Goal: Task Accomplishment & Management: Manage account settings

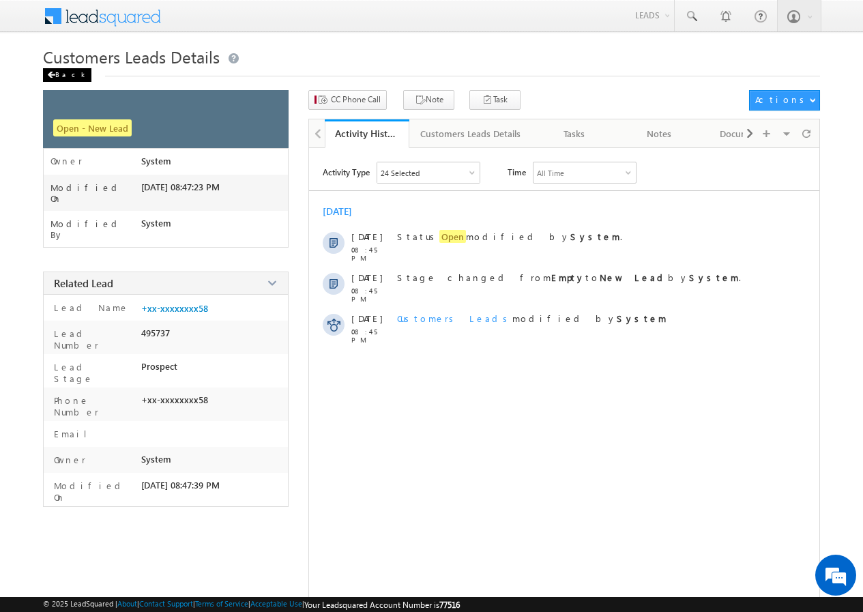
click at [66, 73] on div "Back" at bounding box center [67, 75] width 48 height 14
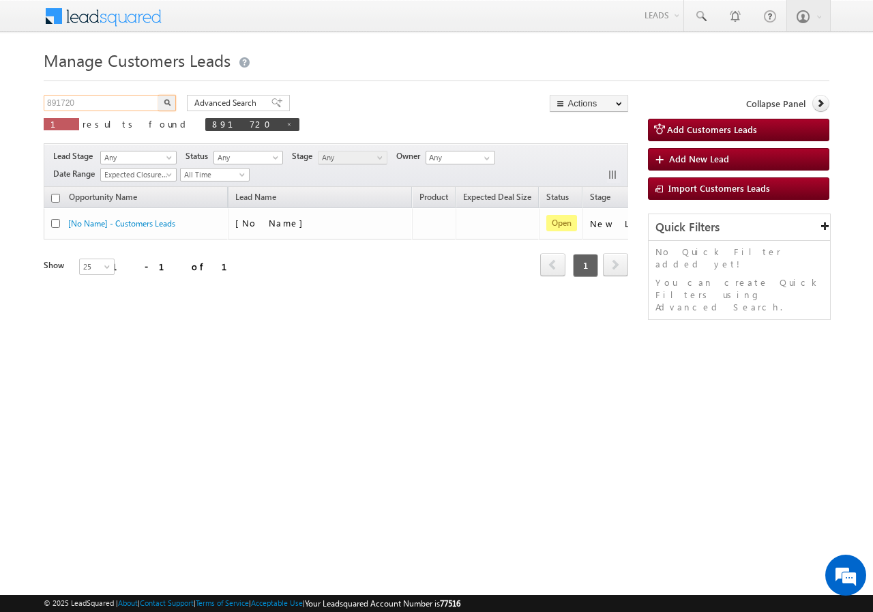
click at [85, 100] on input "891720" at bounding box center [102, 103] width 117 height 16
paste input "949386"
type input "949386"
click at [168, 103] on img "button" at bounding box center [167, 102] width 7 height 7
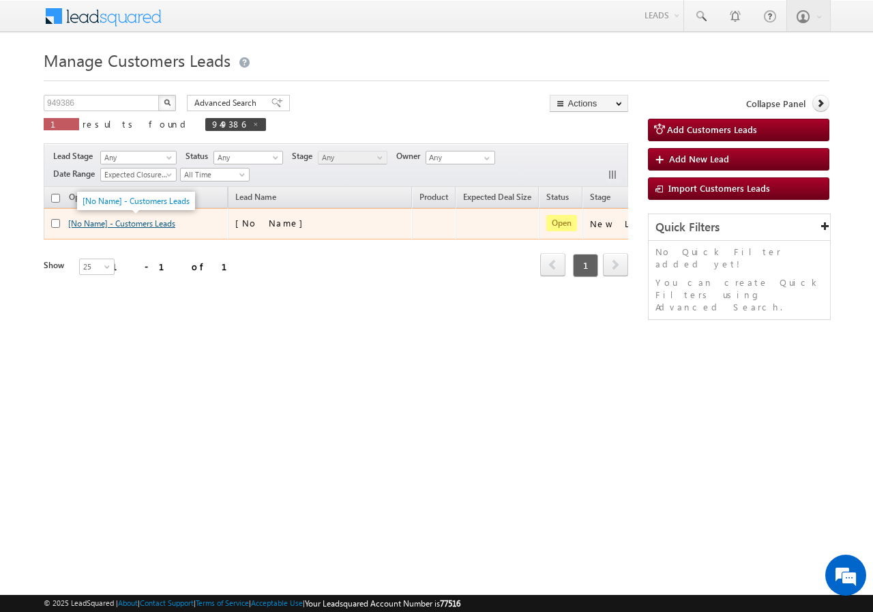
click at [132, 219] on link "[No Name] - Customers Leads" at bounding box center [121, 223] width 107 height 10
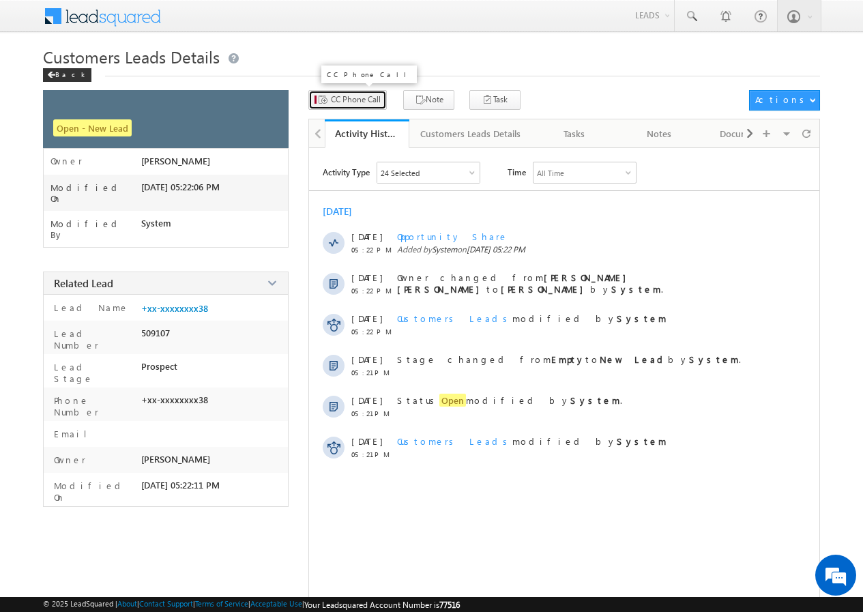
click at [351, 99] on span "CC Phone Call" at bounding box center [356, 99] width 50 height 12
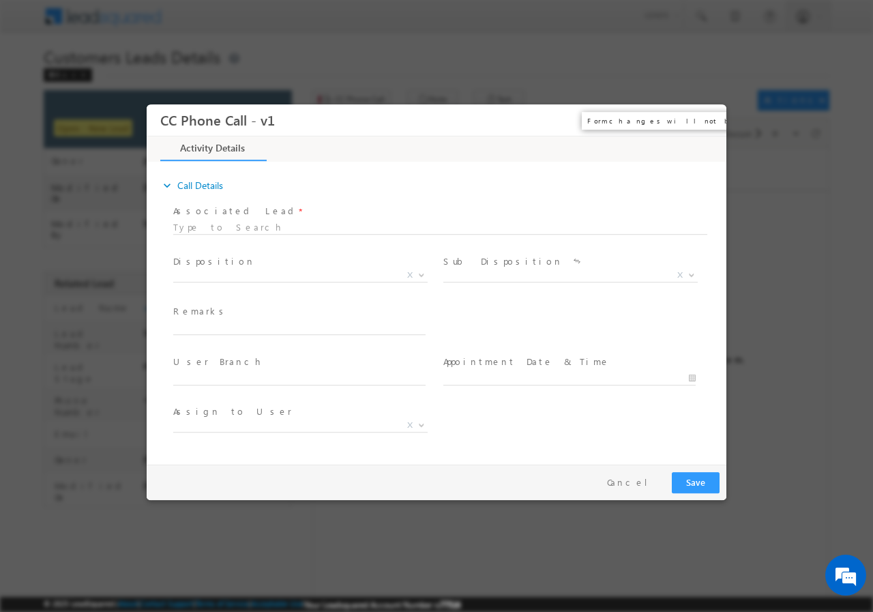
click at [700, 121] on button "×" at bounding box center [705, 119] width 23 height 25
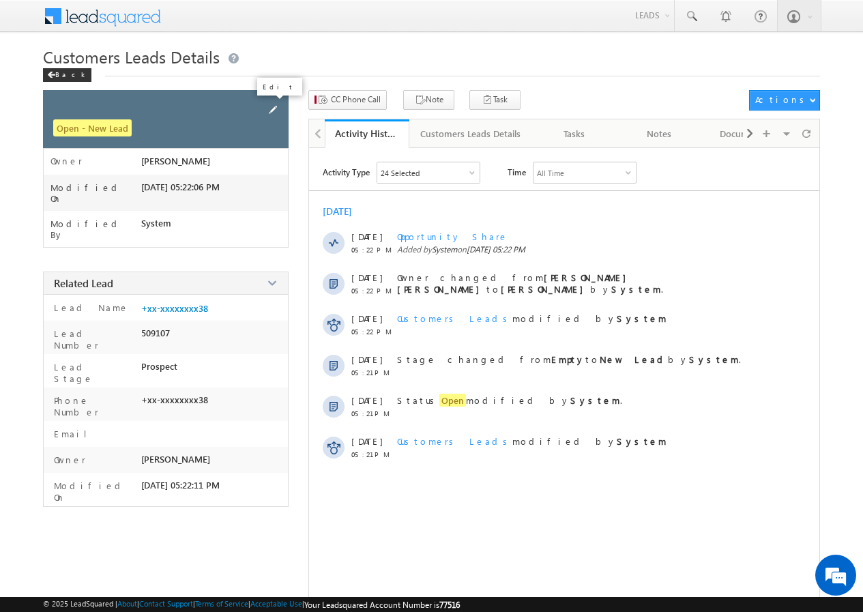
click at [275, 108] on span at bounding box center [272, 109] width 15 height 15
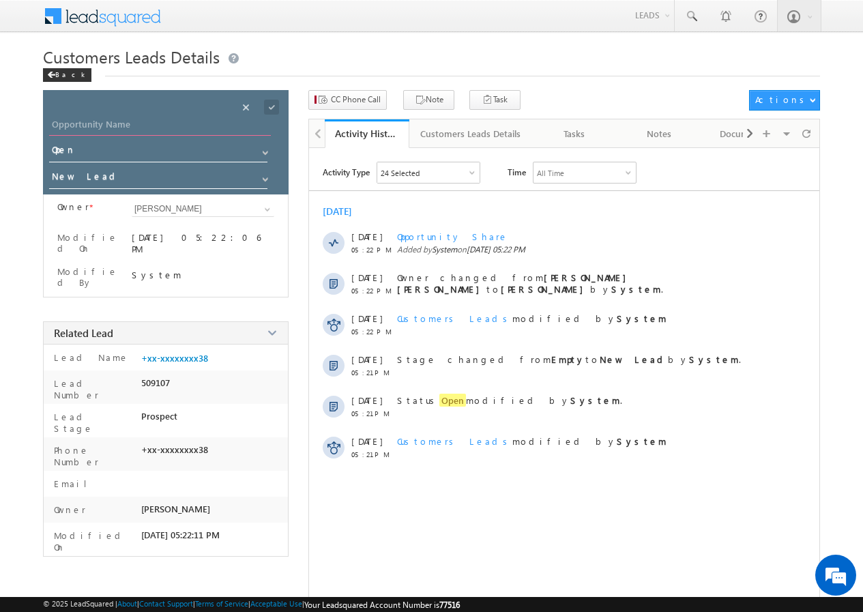
click at [158, 129] on input "Opportunity Name" at bounding box center [160, 126] width 222 height 19
paste input "Ruby"
type input "Ruby"
click at [273, 108] on span at bounding box center [271, 107] width 15 height 15
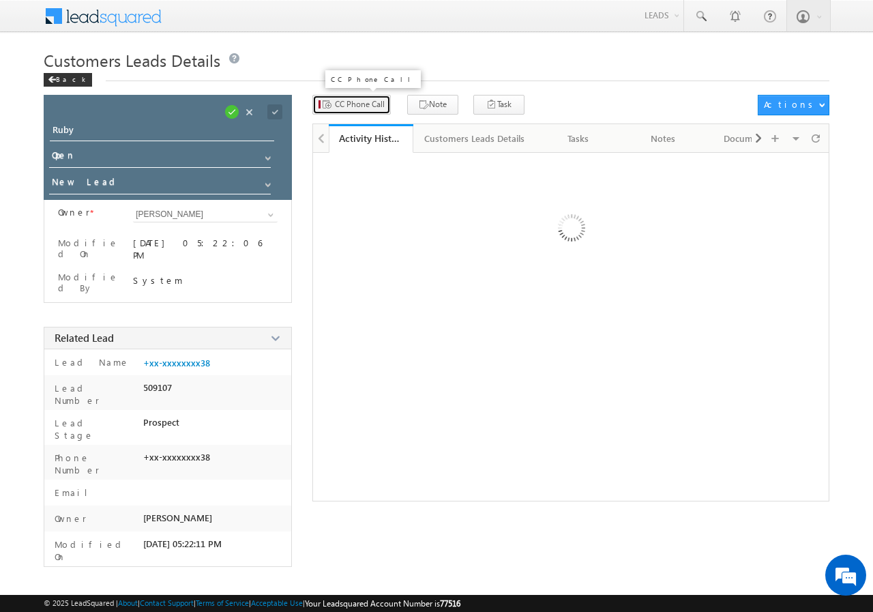
click at [342, 101] on span "CC Phone Call" at bounding box center [360, 104] width 50 height 12
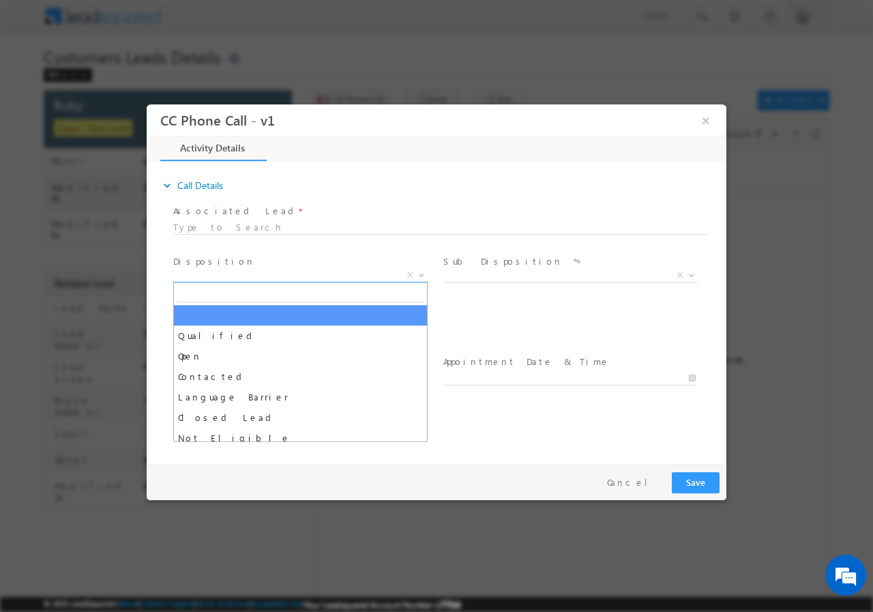
click at [252, 273] on span "X" at bounding box center [300, 275] width 254 height 14
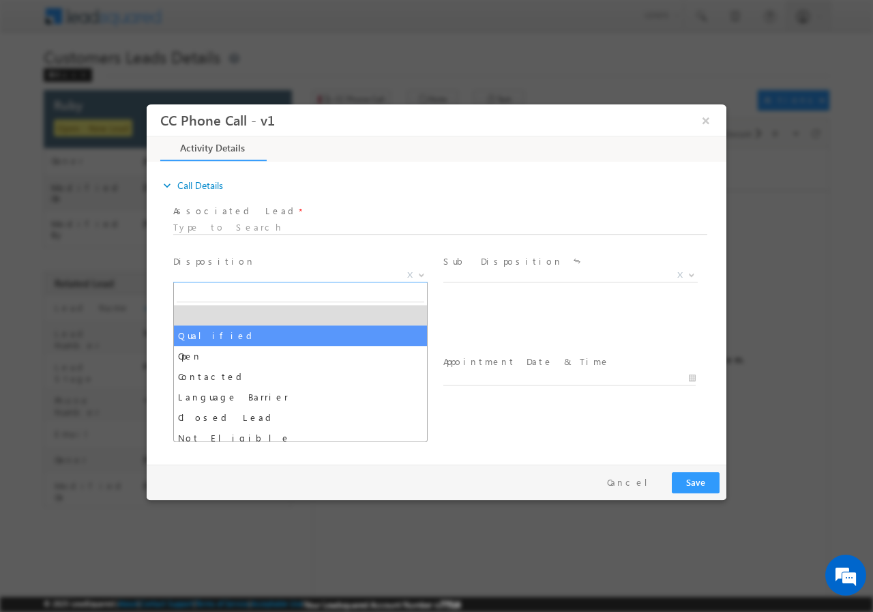
select select "Qualified"
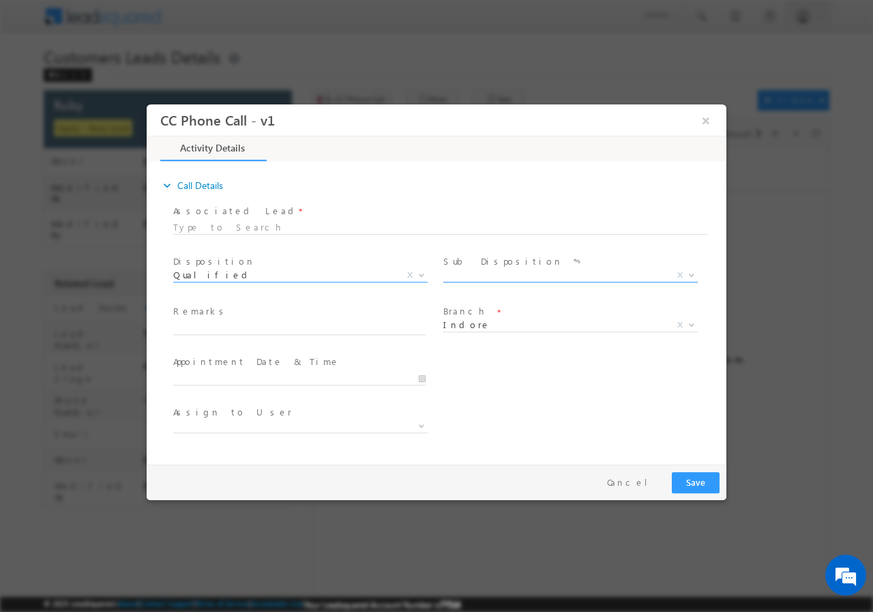
click at [462, 275] on span "X" at bounding box center [570, 275] width 254 height 14
select select "Sale Marked"
click at [246, 328] on input "text" at bounding box center [299, 327] width 252 height 14
paste input "[PERSON_NAME] [PERSON_NAME]//[GEOGRAPHIC_DATA]//req-topup// ready to meet RM [D…"
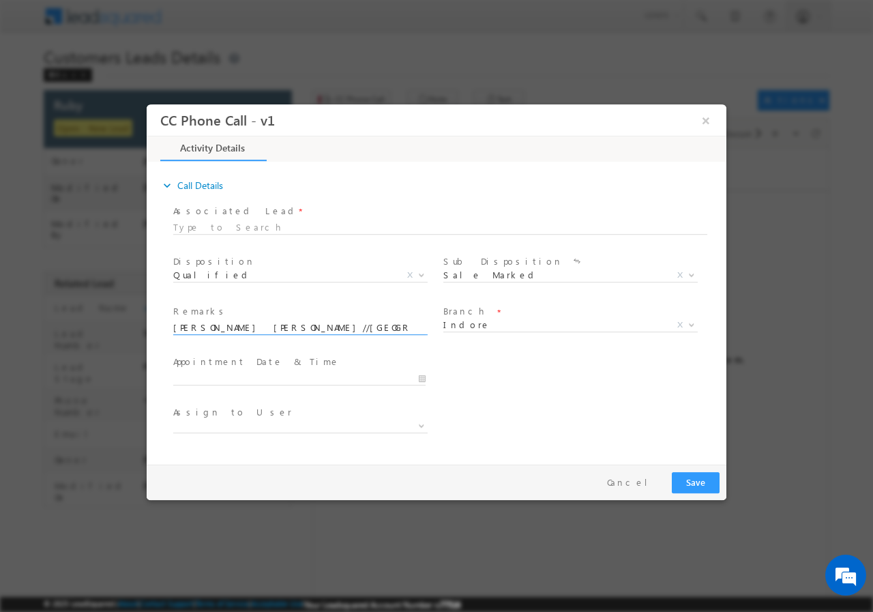
scroll to position [0, 70]
type input "[PERSON_NAME] [PERSON_NAME]//[GEOGRAPHIC_DATA]//req-topup// ready to meet RM [D…"
click at [421, 375] on input "[DATE] 6:59 PM" at bounding box center [299, 378] width 252 height 14
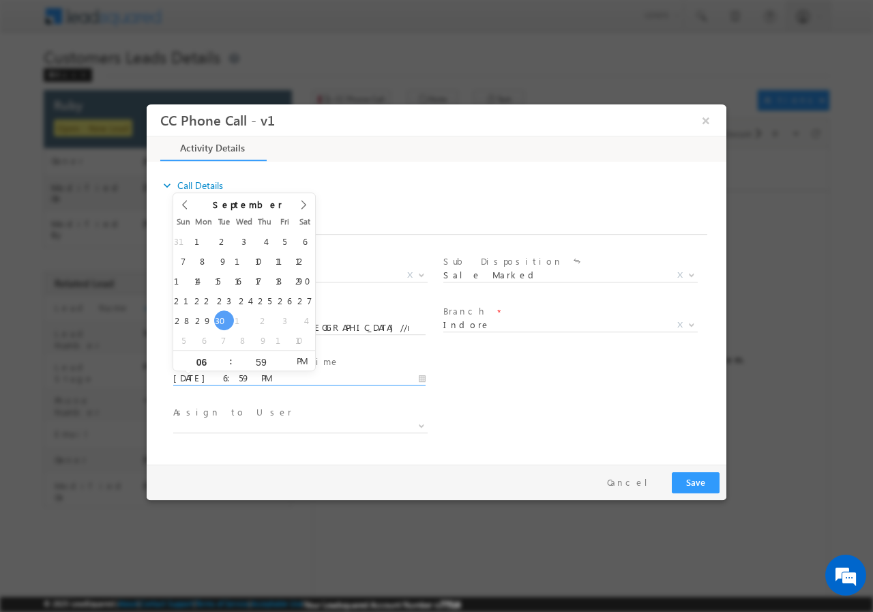
scroll to position [0, 0]
type input "[DATE] 5:59 PM"
type input "05"
click at [226, 363] on span at bounding box center [225, 365] width 10 height 10
type input "[DATE] 4:59 PM"
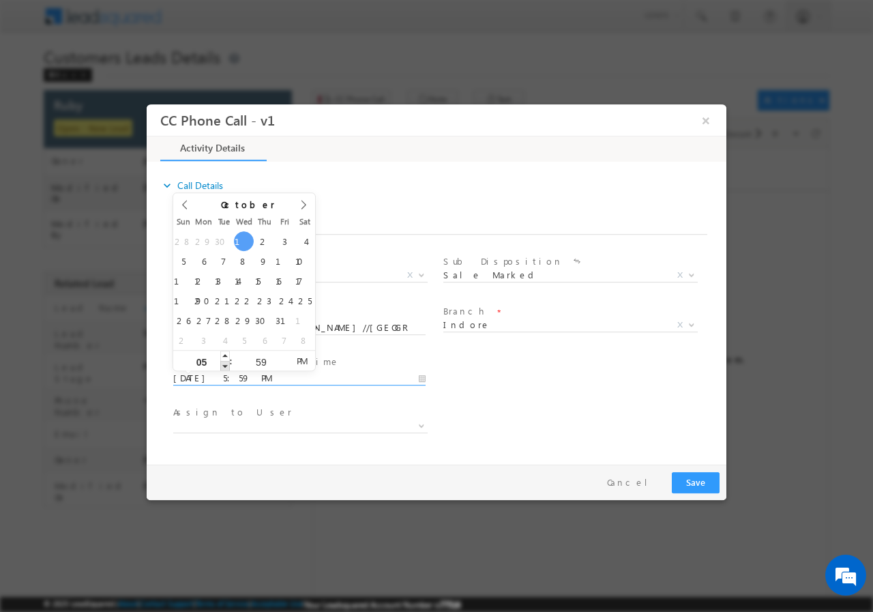
type input "04"
click at [226, 363] on span at bounding box center [225, 365] width 10 height 10
type input "[DATE] 3:59 PM"
type input "03"
click at [227, 363] on span at bounding box center [225, 365] width 10 height 10
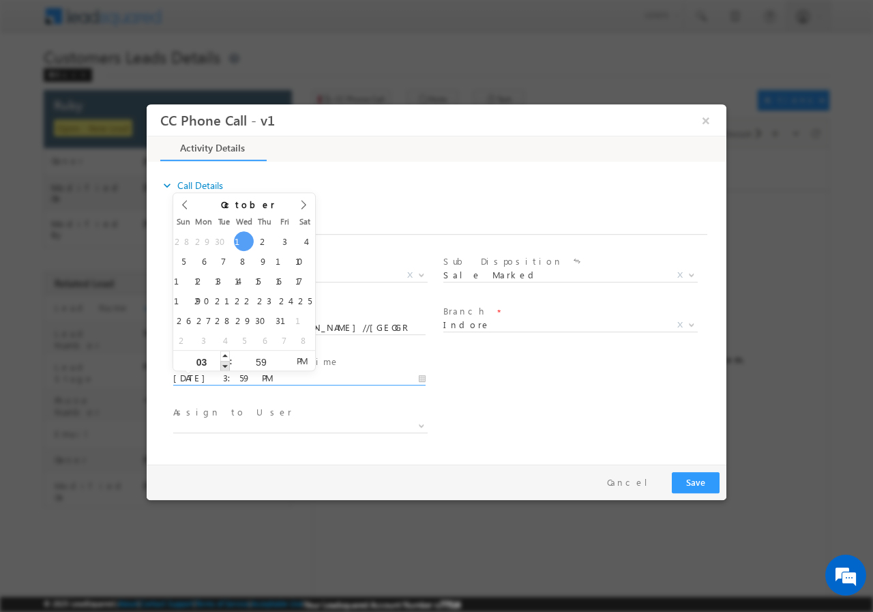
type input "[DATE] 2:59 PM"
type input "02"
click at [227, 363] on span at bounding box center [225, 365] width 10 height 10
type input "[DATE] 1:59 PM"
type input "01"
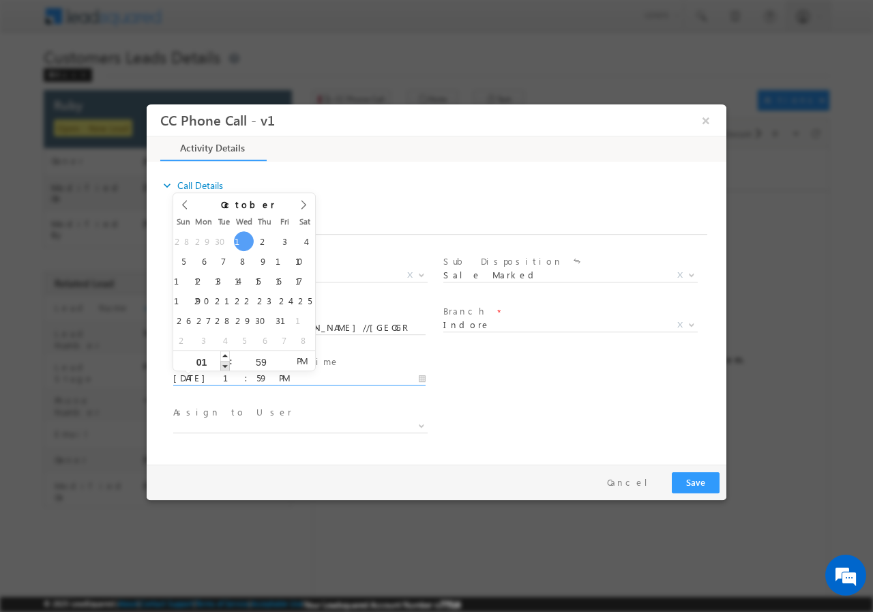
click at [227, 363] on span at bounding box center [225, 365] width 10 height 10
type input "[DATE] 2:59 PM"
type input "02"
click at [226, 355] on span at bounding box center [225, 355] width 10 height 10
click at [265, 357] on input "59" at bounding box center [261, 361] width 57 height 9
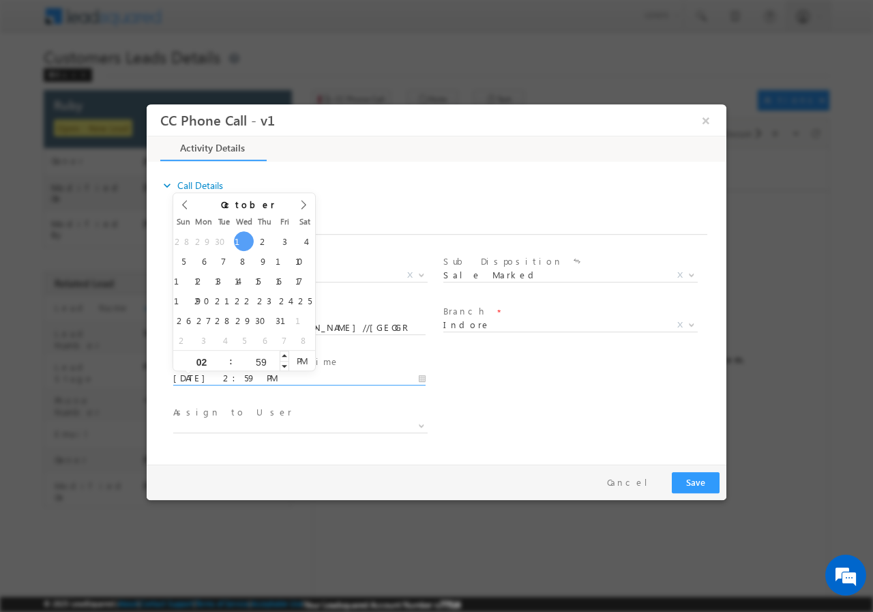
click at [265, 357] on input "59" at bounding box center [261, 361] width 57 height 9
type input "00"
type input "[DATE] 2:00 PM"
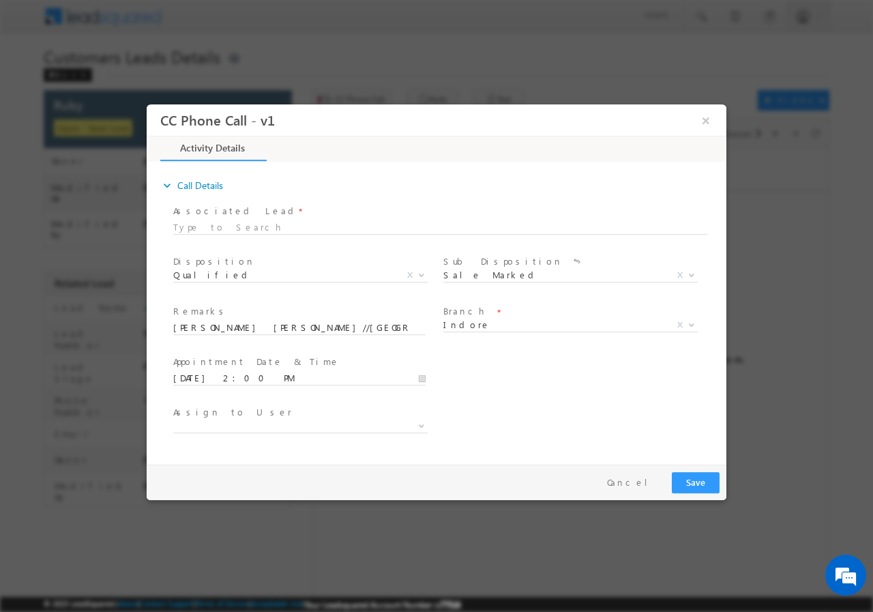
click at [563, 367] on div "User Branch * Appointment Date & Time * [DATE] 2:00 PM" at bounding box center [448, 376] width 556 height 50
click at [271, 425] on span at bounding box center [300, 426] width 254 height 14
paste input "[EMAIL_ADDRESS][DOMAIN_NAME]"
type input "[EMAIL_ADDRESS][DOMAIN_NAME]"
click at [514, 421] on div "Assign to User *" at bounding box center [448, 427] width 556 height 50
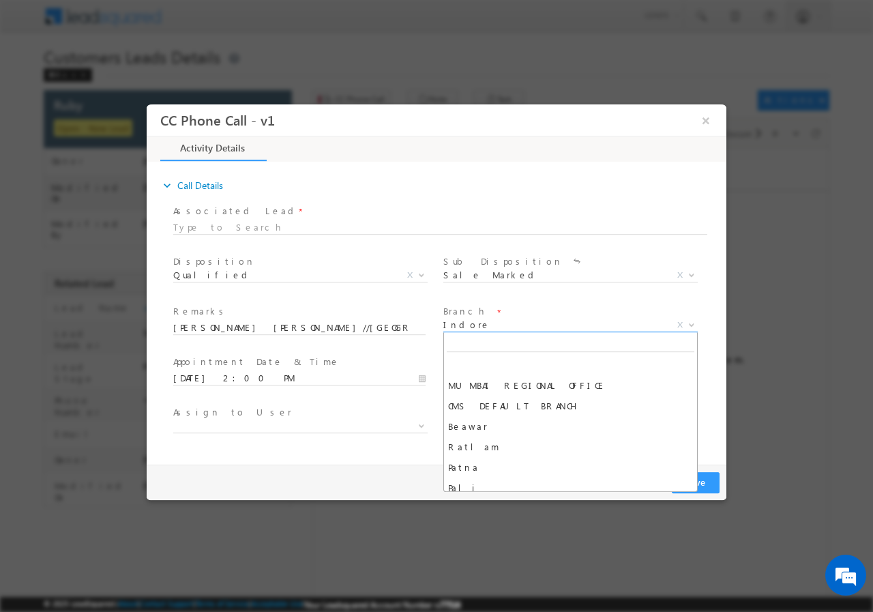
click at [492, 321] on span "Indore" at bounding box center [554, 324] width 222 height 12
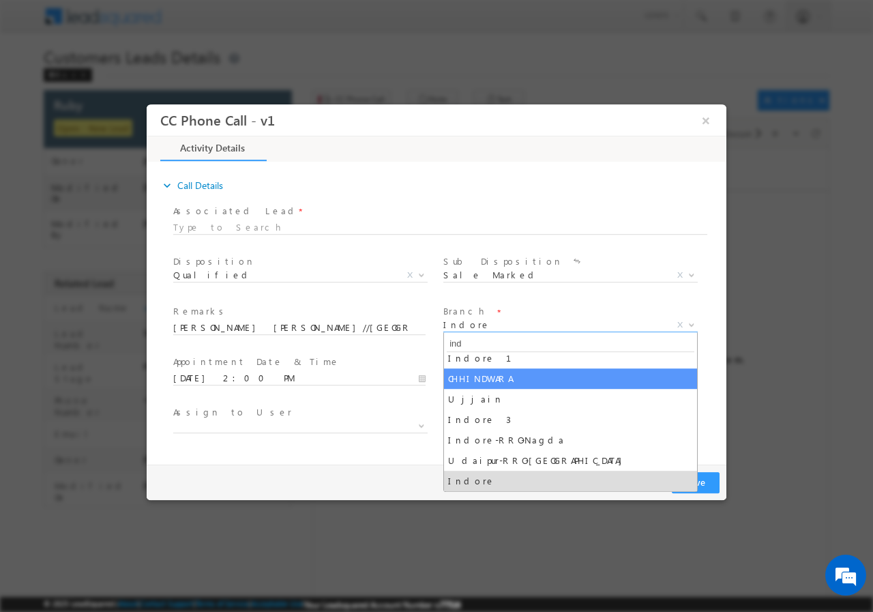
scroll to position [7, 0]
type input "ind"
select select "Indore 1"
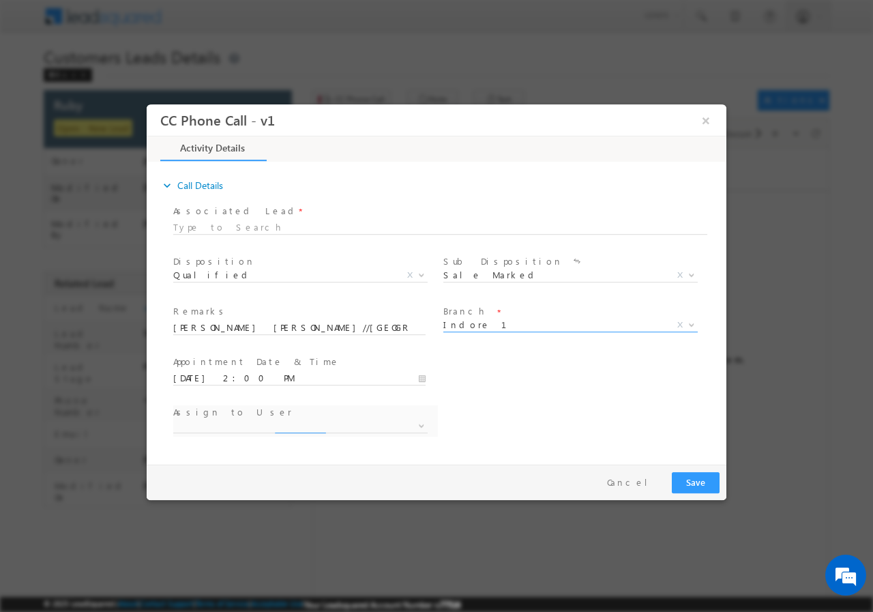
select select "[PERSON_NAME][EMAIL_ADDRESS][PERSON_NAME][DOMAIN_NAME]"
click at [236, 428] on span "[PERSON_NAME][EMAIL_ADDRESS][PERSON_NAME][DOMAIN_NAME]" at bounding box center [284, 425] width 222 height 12
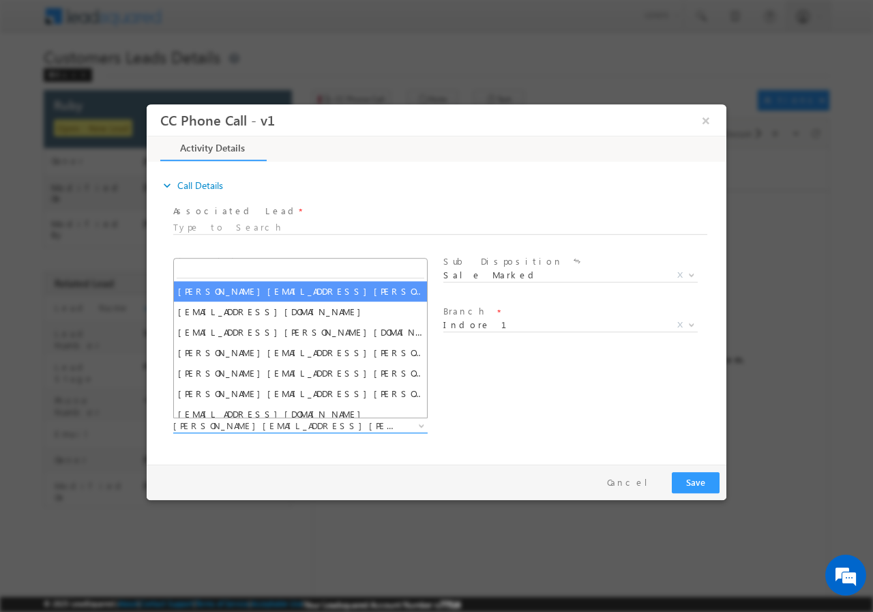
type input "[EMAIL_ADDRESS][DOMAIN_NAME]"
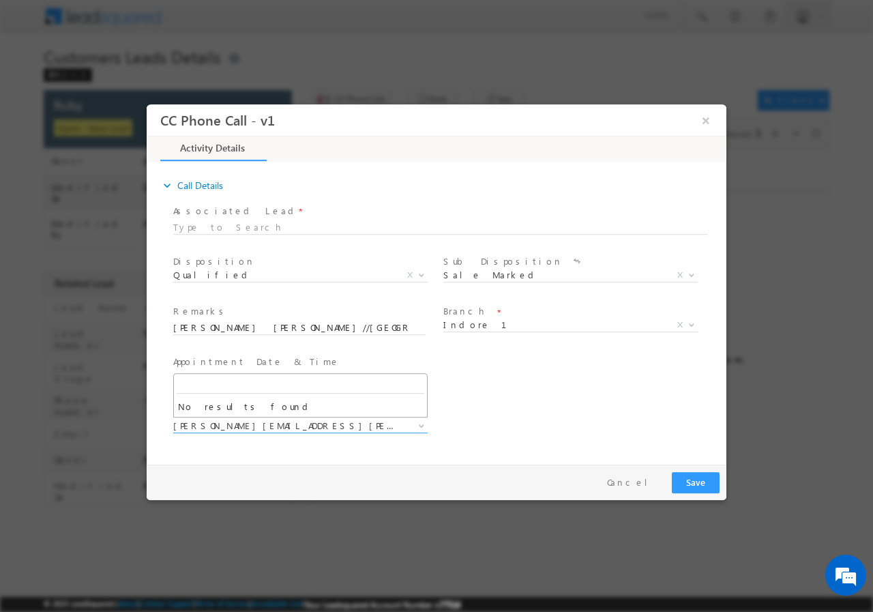
drag, startPoint x: 492, startPoint y: 364, endPoint x: 492, endPoint y: 354, distance: 10.2
click at [493, 363] on div "User Branch * Appointment Date & Time * [DATE] 2:00 PM" at bounding box center [448, 376] width 556 height 50
click at [482, 325] on span "Indore 1" at bounding box center [554, 324] width 222 height 12
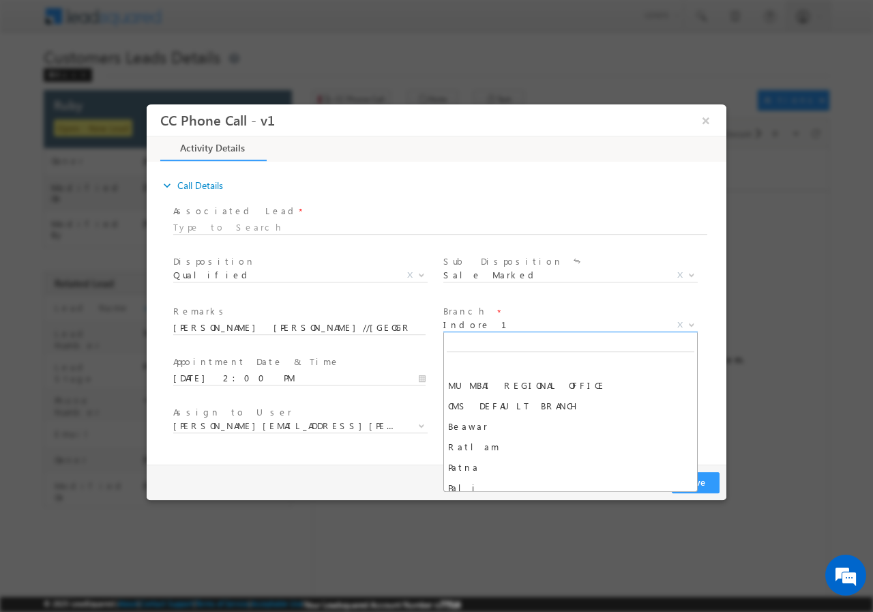
scroll to position [205, 0]
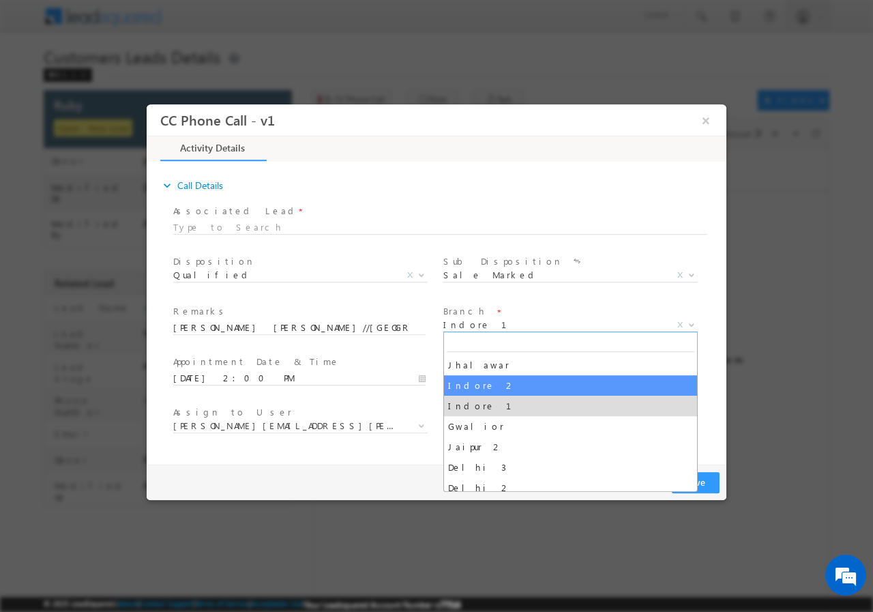
select select "Indore 2"
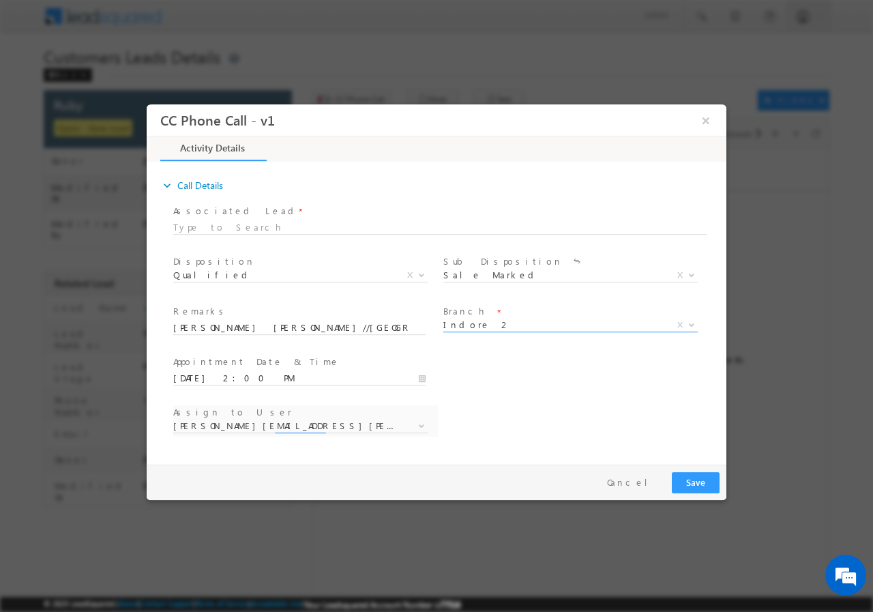
select select "[EMAIL_ADDRESS][PERSON_NAME][DOMAIN_NAME]"
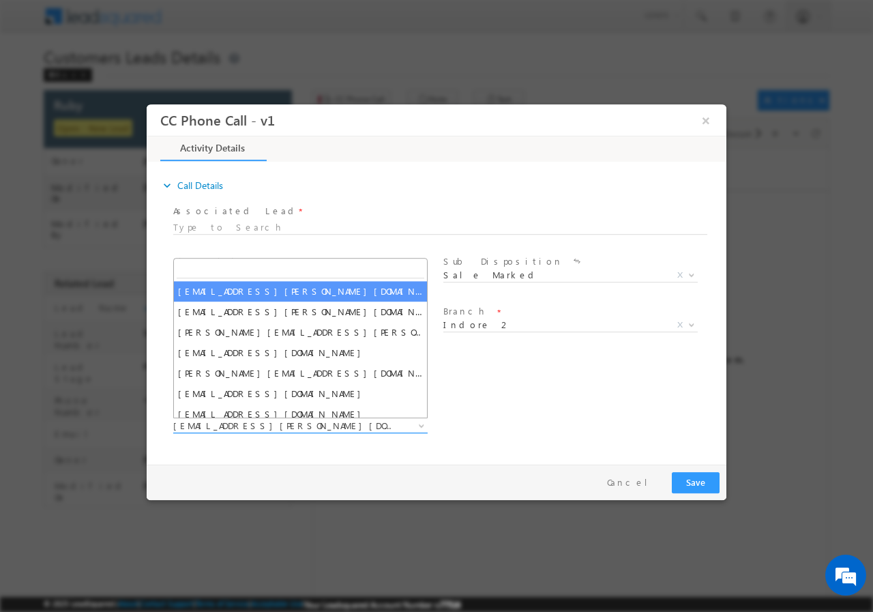
click at [237, 428] on span "[EMAIL_ADDRESS][PERSON_NAME][DOMAIN_NAME]" at bounding box center [284, 425] width 222 height 12
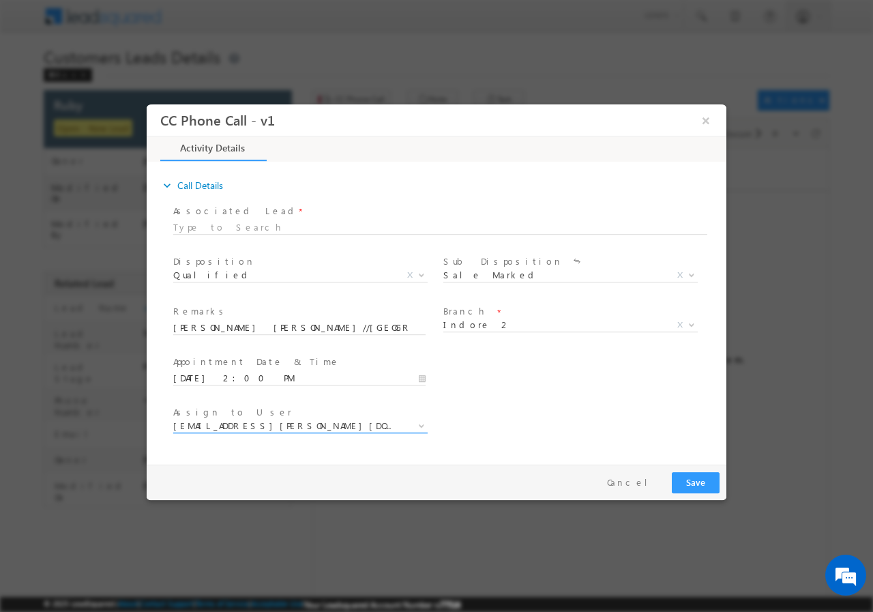
click at [237, 428] on span "[EMAIL_ADDRESS][PERSON_NAME][DOMAIN_NAME]" at bounding box center [284, 425] width 222 height 12
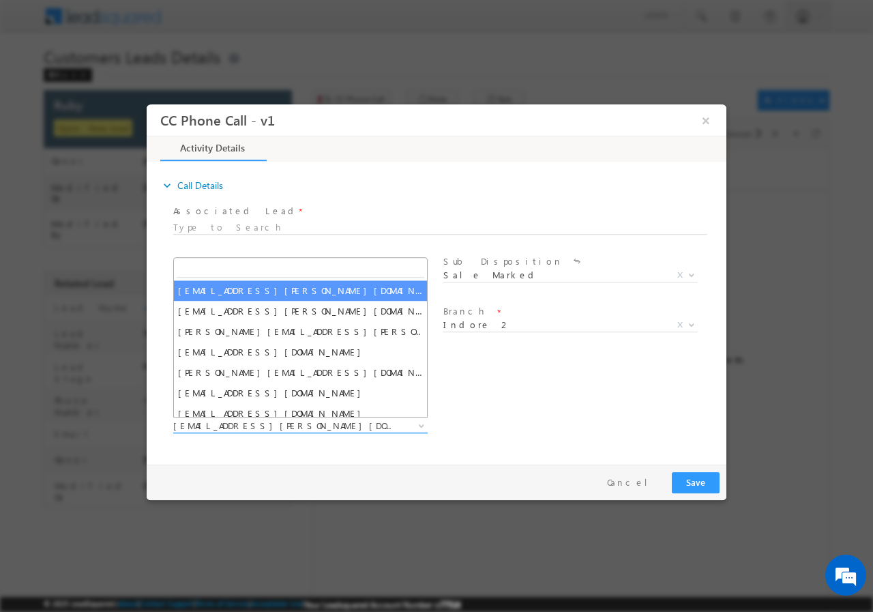
type input "[EMAIL_ADDRESS][DOMAIN_NAME]"
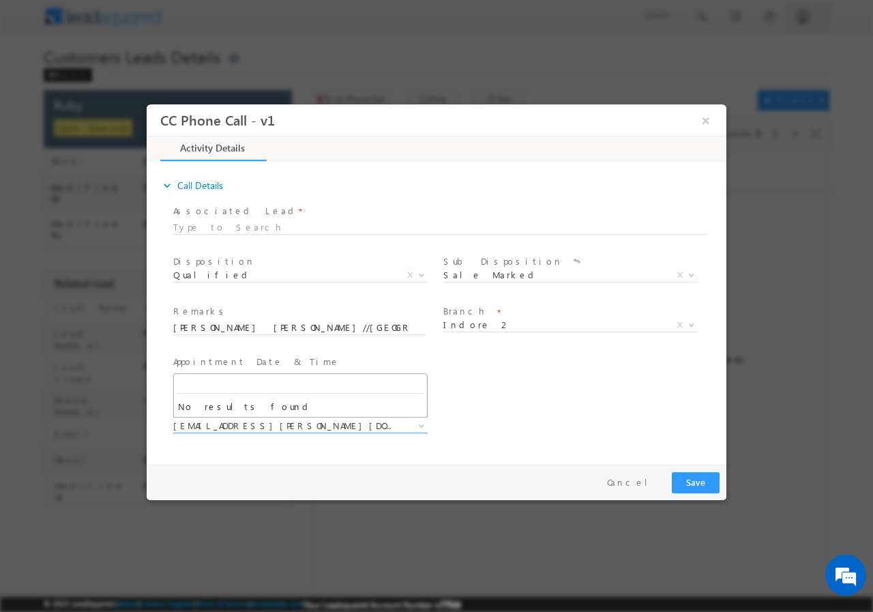
click at [504, 382] on div "User Branch * Appointment Date & Time * [DATE] 2:00 PM" at bounding box center [448, 376] width 556 height 50
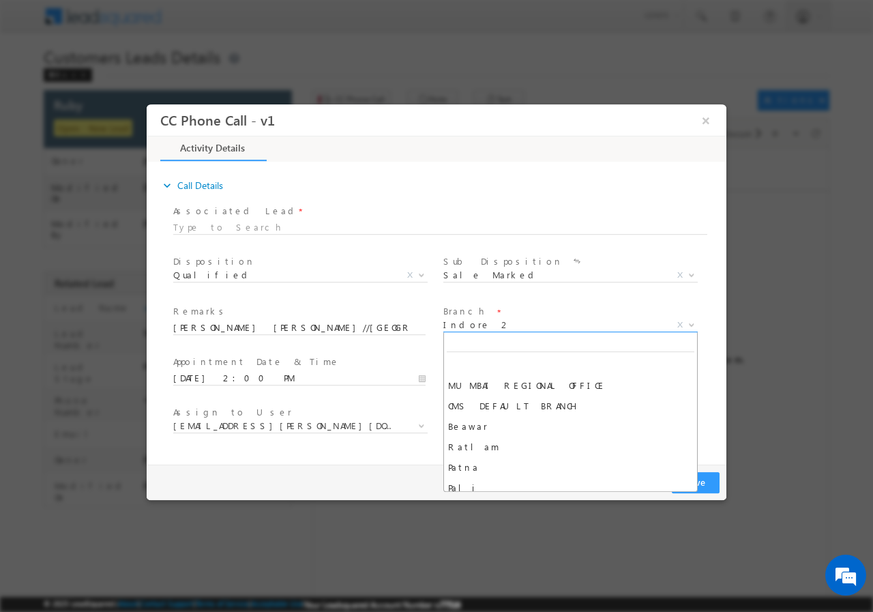
click at [490, 323] on span "Indore 2" at bounding box center [554, 324] width 222 height 12
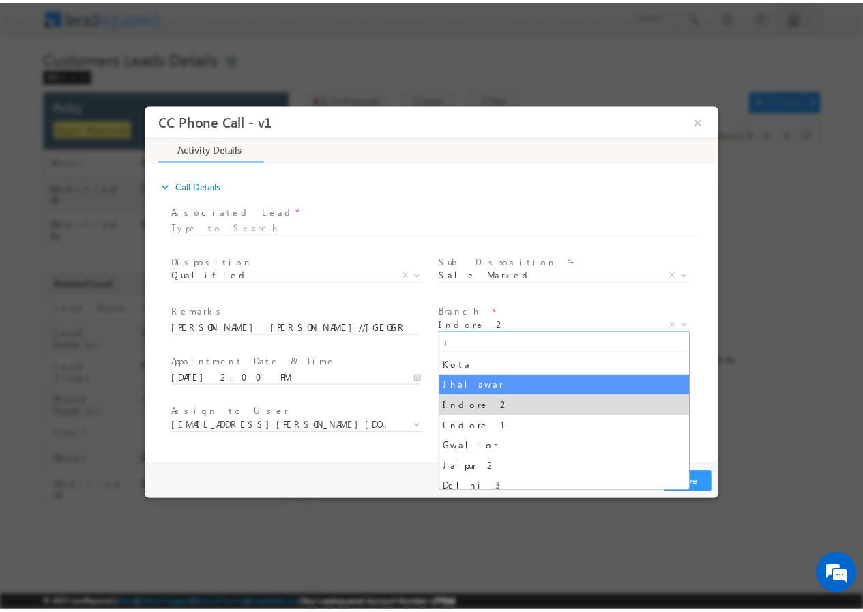
scroll to position [0, 0]
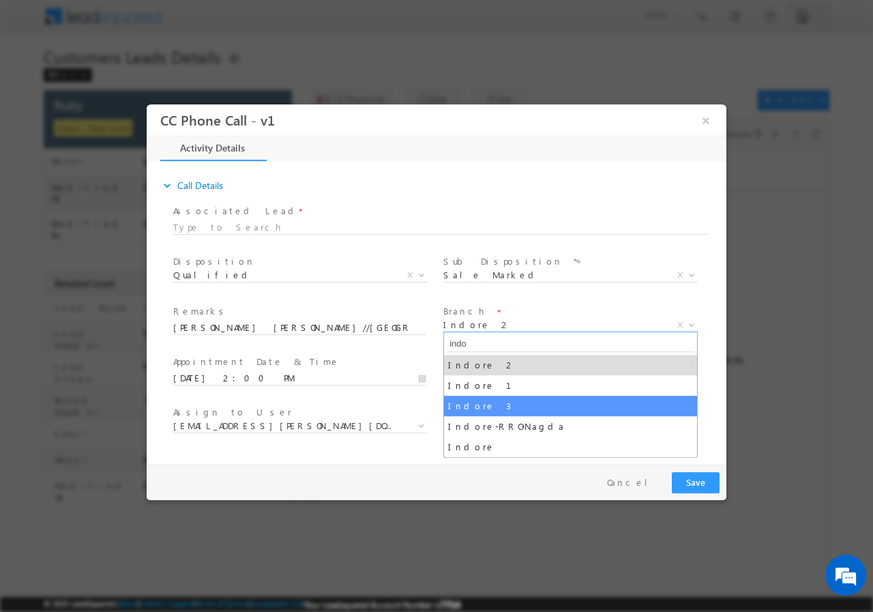
type input "indo"
select select "Indore 3"
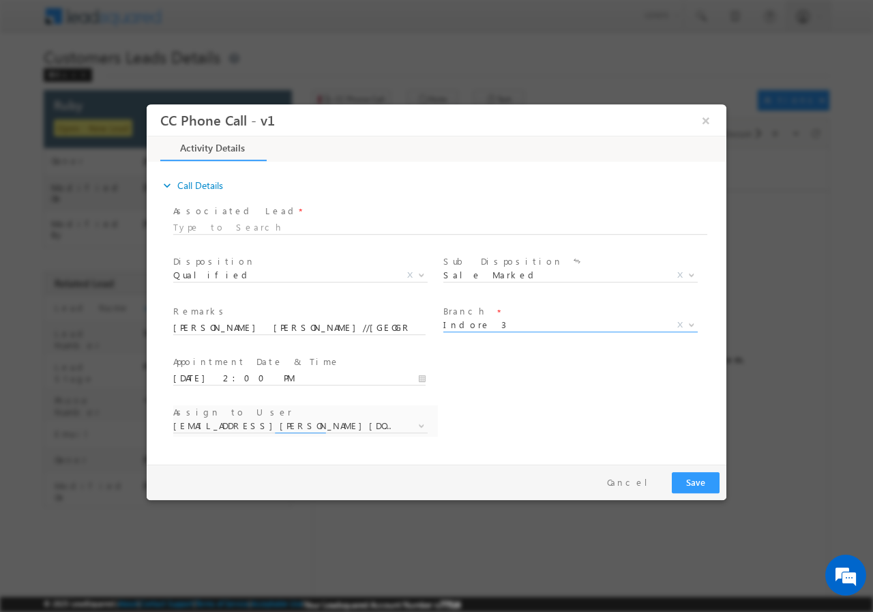
select select "[EMAIL_ADDRESS][DOMAIN_NAME]"
click at [301, 428] on span "[EMAIL_ADDRESS][DOMAIN_NAME]" at bounding box center [284, 425] width 222 height 12
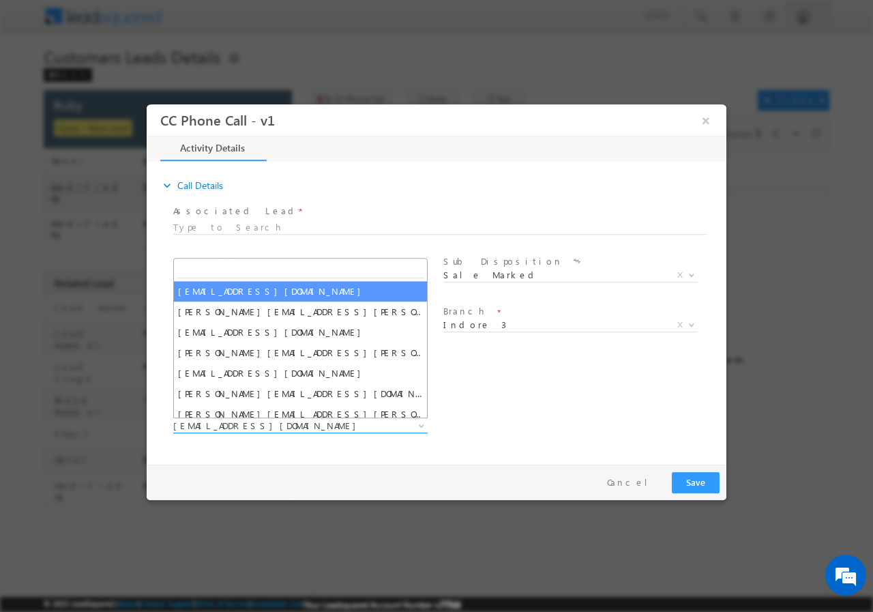
type input "[EMAIL_ADDRESS][DOMAIN_NAME]"
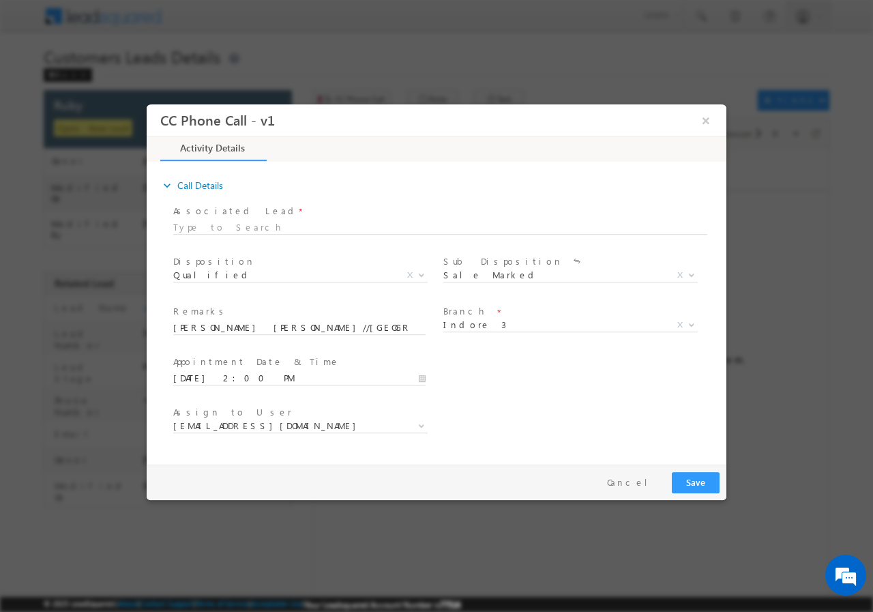
click at [529, 387] on div "User Branch * Appointment Date & Time * [DATE] 2:00 PM" at bounding box center [448, 376] width 556 height 50
click at [689, 483] on button "Save" at bounding box center [696, 481] width 48 height 21
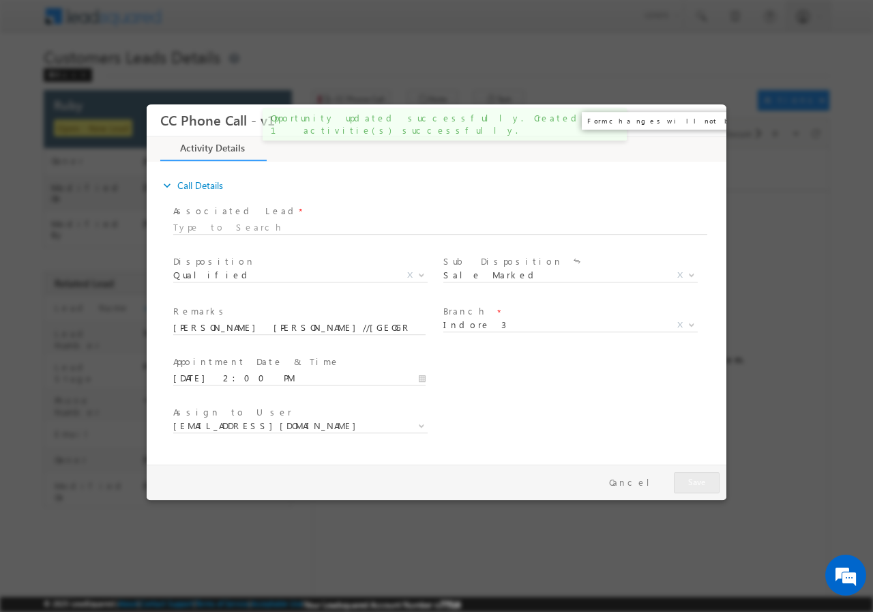
click at [707, 122] on button "×" at bounding box center [705, 119] width 23 height 25
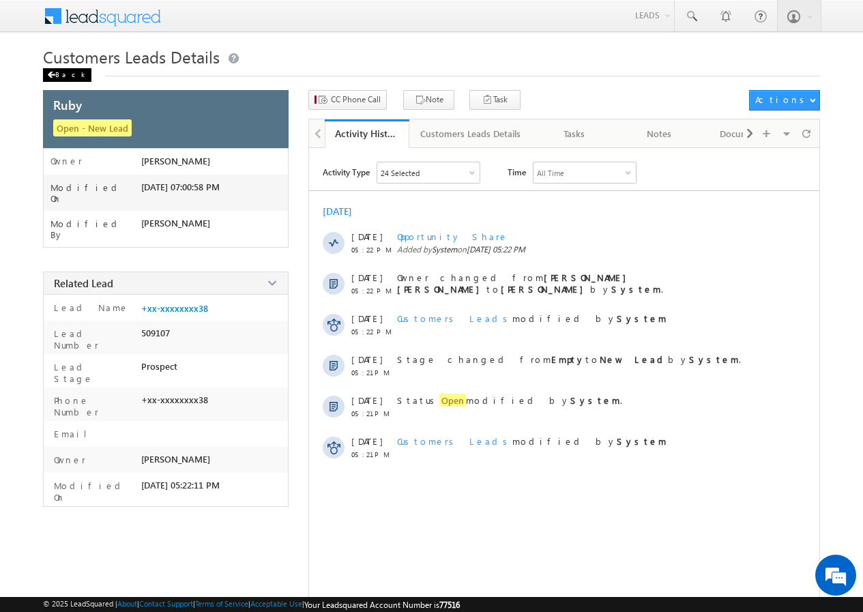
click at [61, 73] on div "Back" at bounding box center [67, 75] width 48 height 14
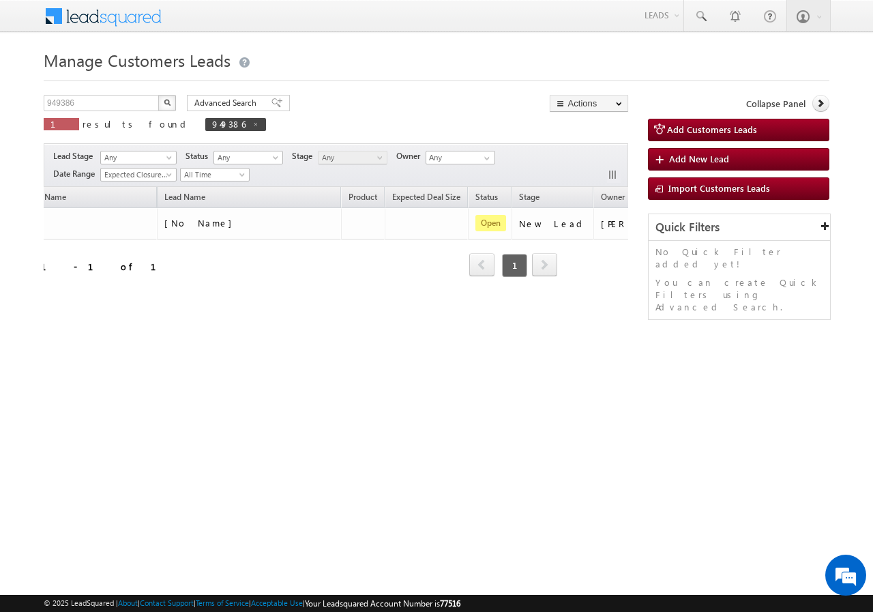
scroll to position [0, 128]
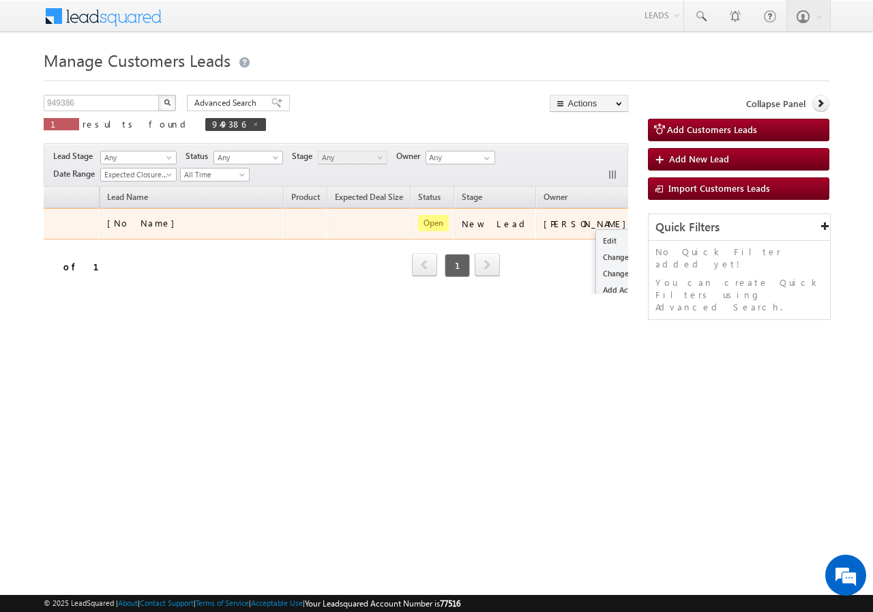
click at [650, 221] on button "button" at bounding box center [657, 223] width 14 height 14
click at [596, 238] on link "Edit" at bounding box center [630, 241] width 68 height 16
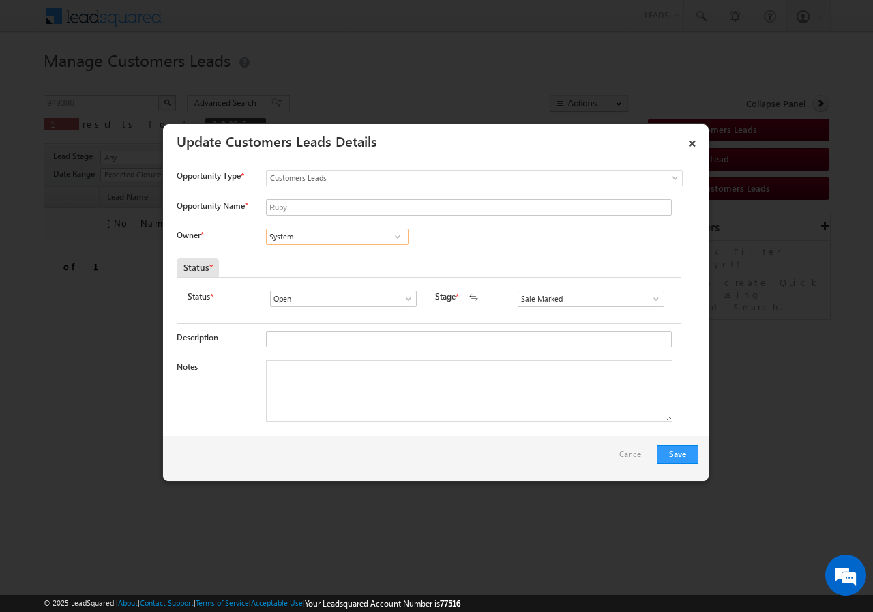
click at [311, 243] on input "System" at bounding box center [337, 236] width 143 height 16
paste input "[EMAIL_ADDRESS][DOMAIN_NAME]"
click at [305, 253] on link "Banveer Singh banveer.singh@sgrlimited.in" at bounding box center [337, 258] width 143 height 26
type input "Banveer Singh"
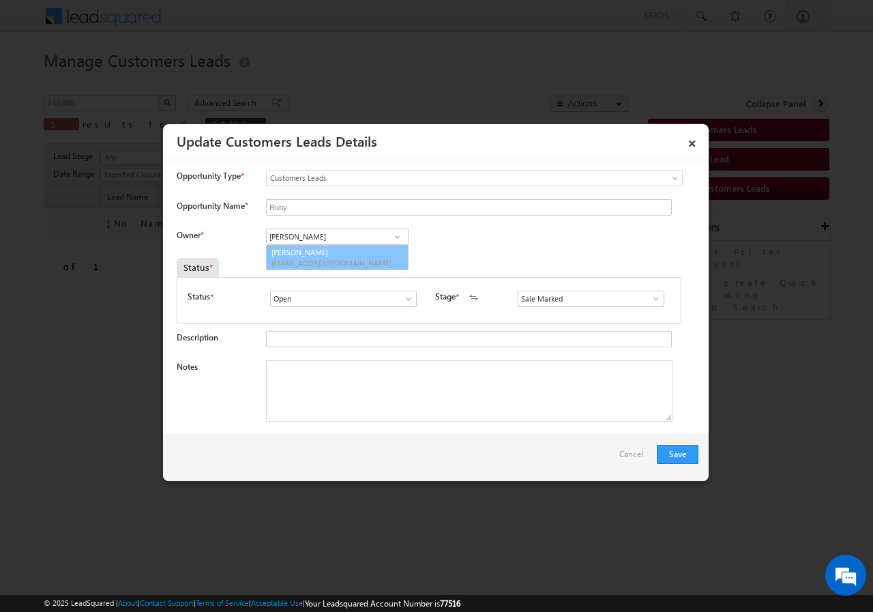
drag, startPoint x: 362, startPoint y: 422, endPoint x: 348, endPoint y: 389, distance: 36.3
click at [362, 419] on div "Notes" at bounding box center [438, 394] width 522 height 68
click at [348, 389] on textarea "Notes" at bounding box center [469, 390] width 406 height 61
paste textarea "[PERSON_NAME] [PERSON_NAME]//[GEOGRAPHIC_DATA]//req-topup// ready to meet RM [D…"
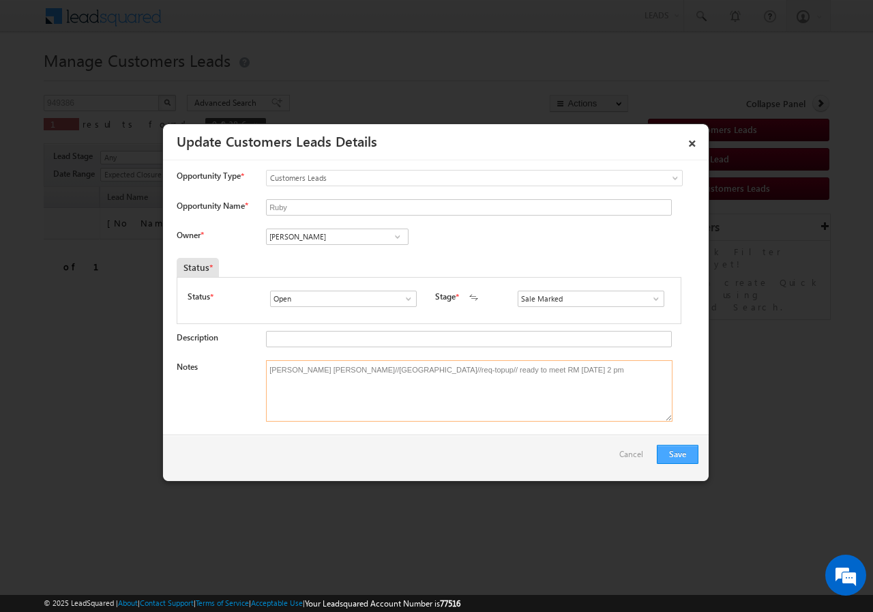
type textarea "[PERSON_NAME] [PERSON_NAME]//[GEOGRAPHIC_DATA]//req-topup// ready to meet RM [D…"
click at [676, 450] on button "Save" at bounding box center [678, 454] width 42 height 19
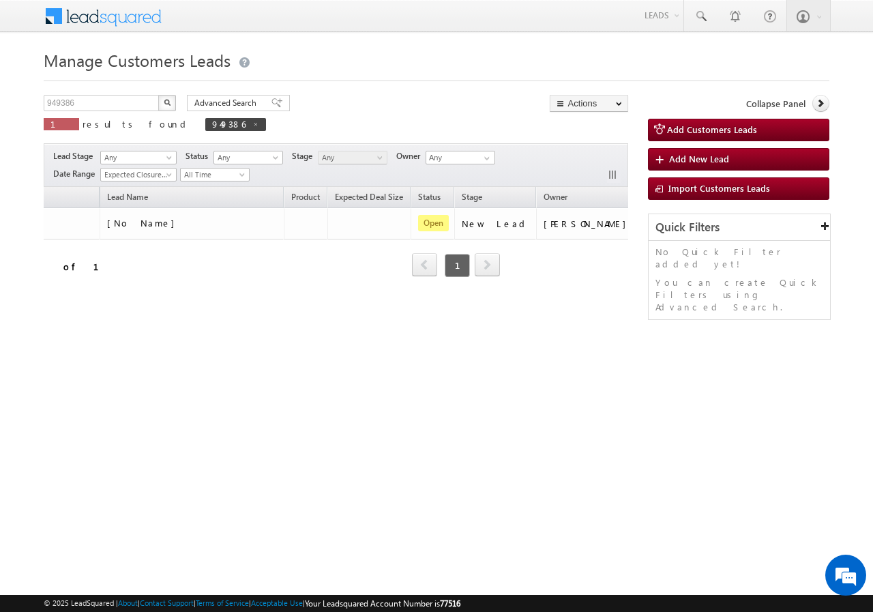
drag, startPoint x: 288, startPoint y: 336, endPoint x: 120, endPoint y: 333, distance: 168.4
click at [104, 341] on div "Manage Customers Leads Customers Leads updated successfully. 949386 X 1 results…" at bounding box center [436, 216] width 785 height 341
